Goal: Check status: Check status

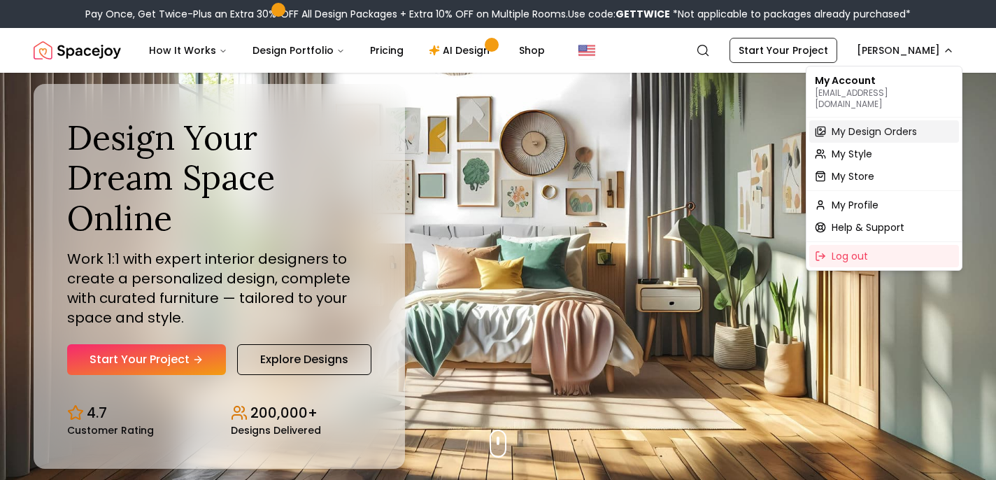
click at [886, 124] on span "My Design Orders" at bounding box center [874, 131] width 85 height 14
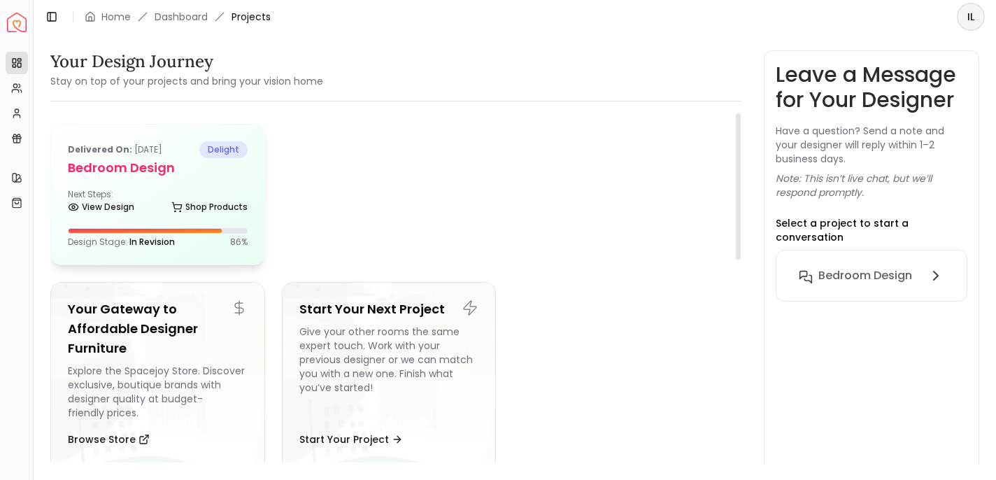
click at [167, 236] on span "In Revision" at bounding box center [151, 242] width 45 height 12
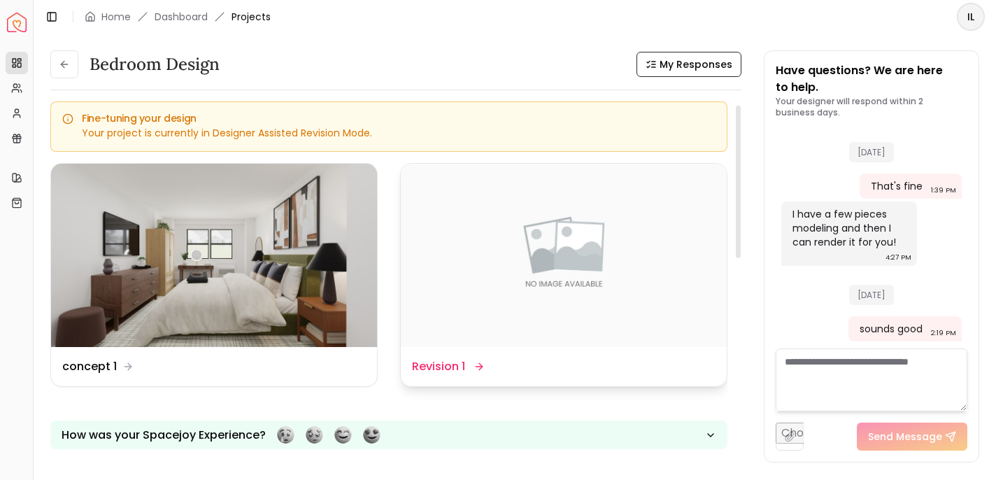
scroll to position [87, 0]
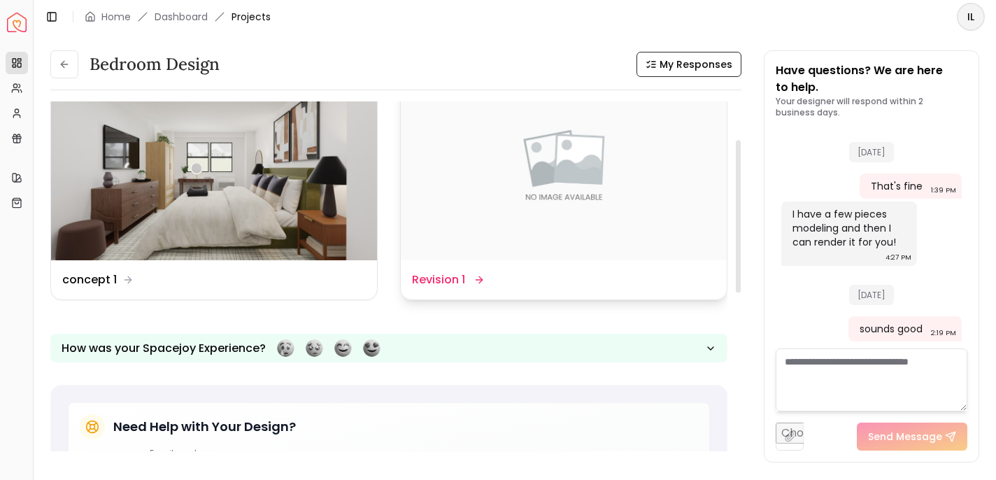
click at [471, 276] on div "Design Name Revision 1" at bounding box center [447, 279] width 70 height 17
